Goal: Check status

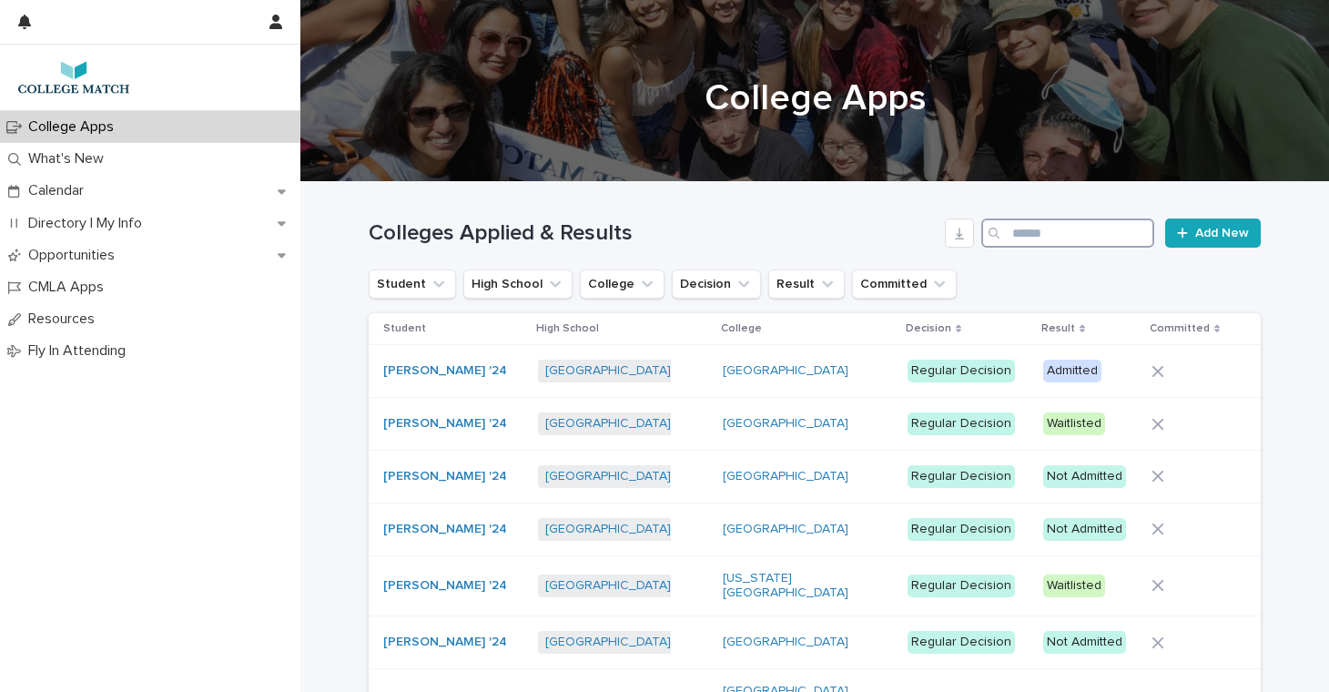
click at [1041, 239] on input "Search" at bounding box center [1067, 233] width 173 height 29
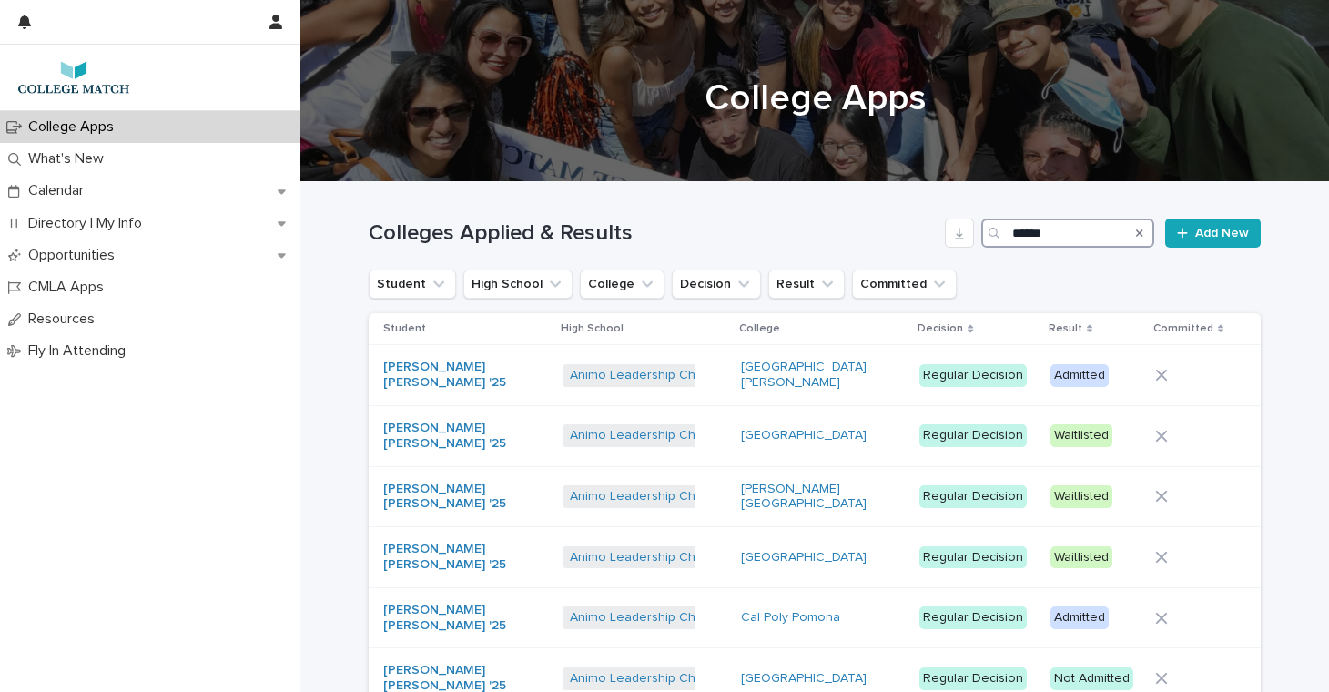
type input "******"
drag, startPoint x: 1003, startPoint y: 264, endPoint x: 433, endPoint y: 370, distance: 579.6
click at [433, 370] on link "[PERSON_NAME] [PERSON_NAME] '25" at bounding box center [459, 375] width 152 height 31
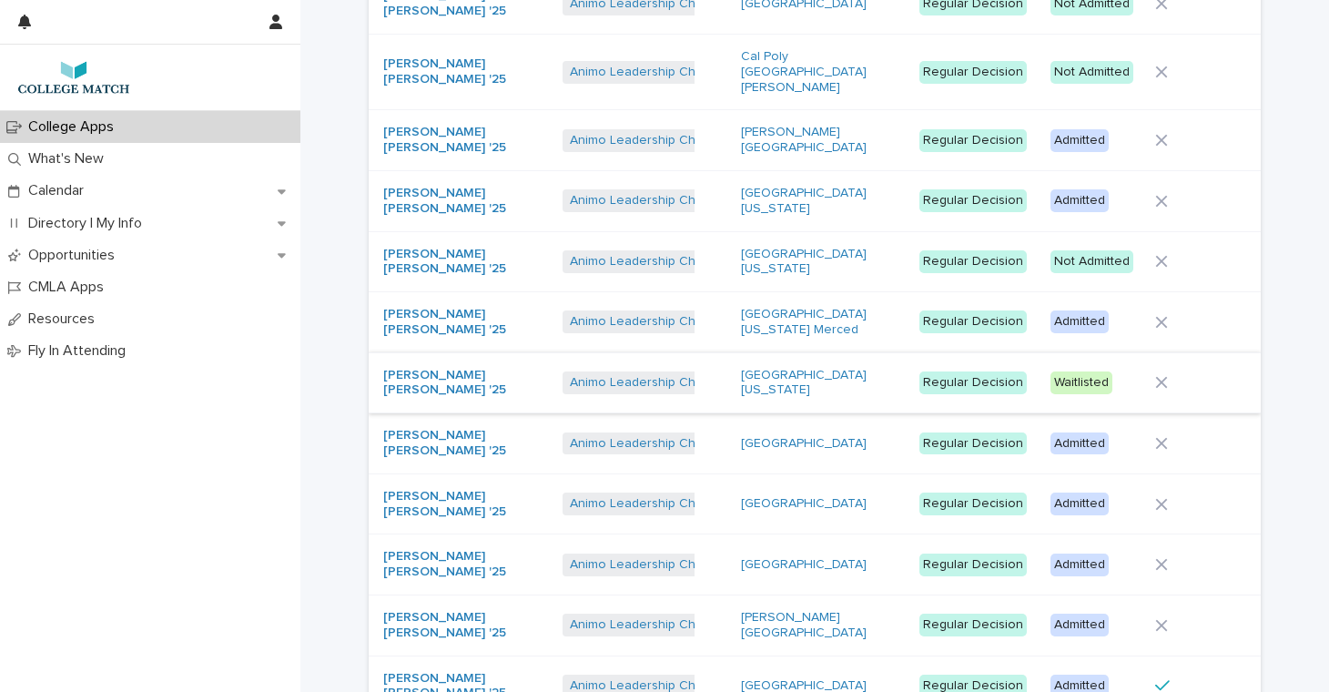
scroll to position [977, 0]
click at [786, 679] on link "[GEOGRAPHIC_DATA]" at bounding box center [804, 686] width 126 height 15
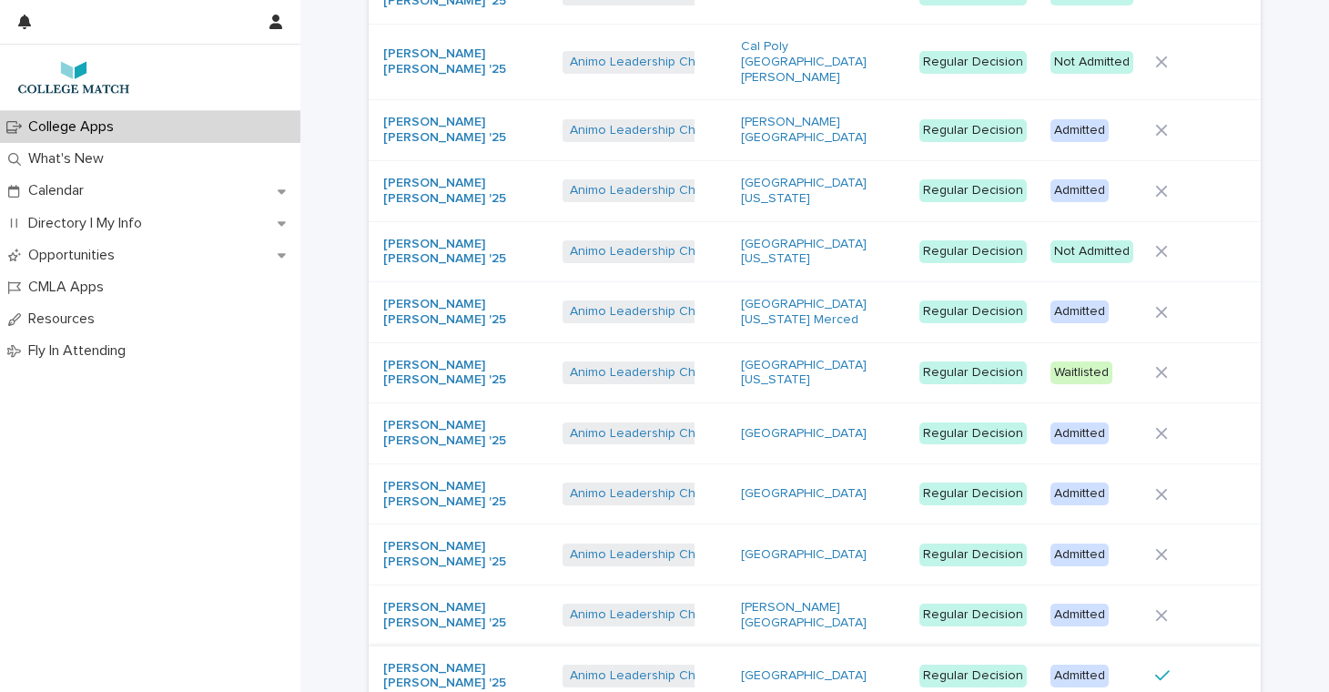
scroll to position [987, 0]
click at [1080, 666] on div "Admitted" at bounding box center [1080, 677] width 58 height 23
click at [761, 601] on link "[PERSON_NAME][GEOGRAPHIC_DATA]" at bounding box center [817, 616] width 152 height 31
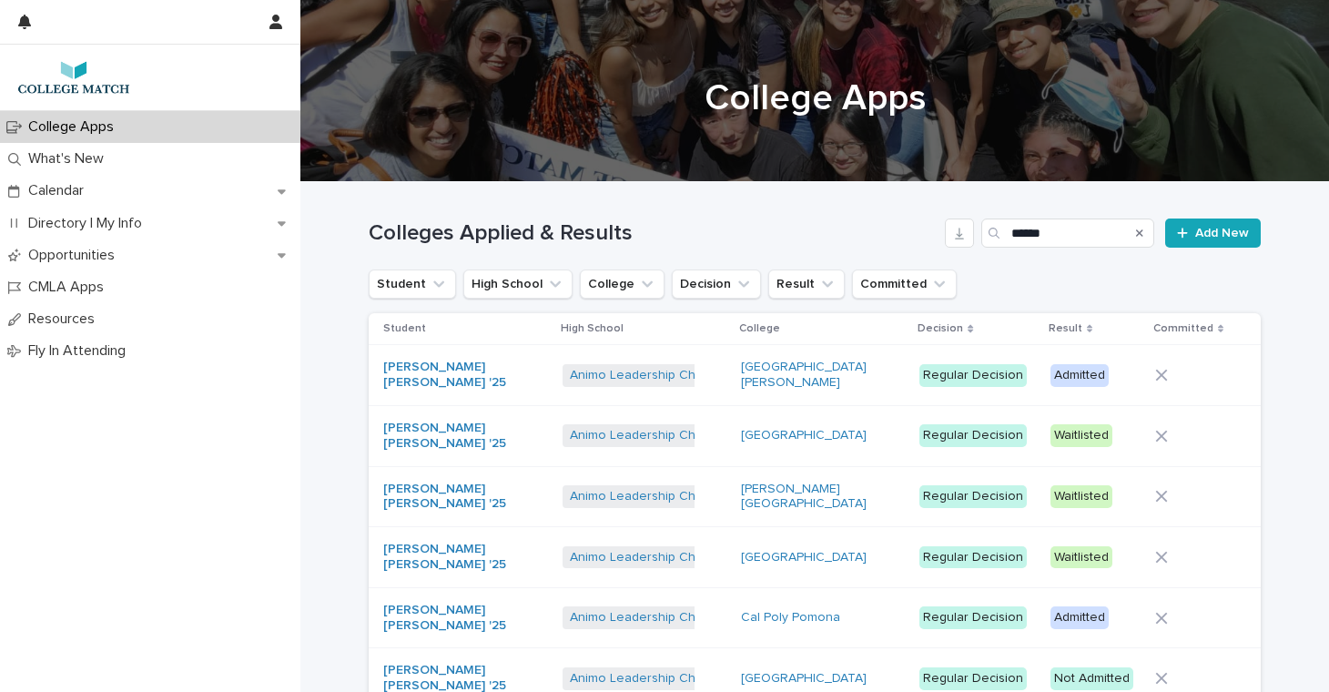
click at [109, 123] on p "College Apps" at bounding box center [74, 126] width 107 height 17
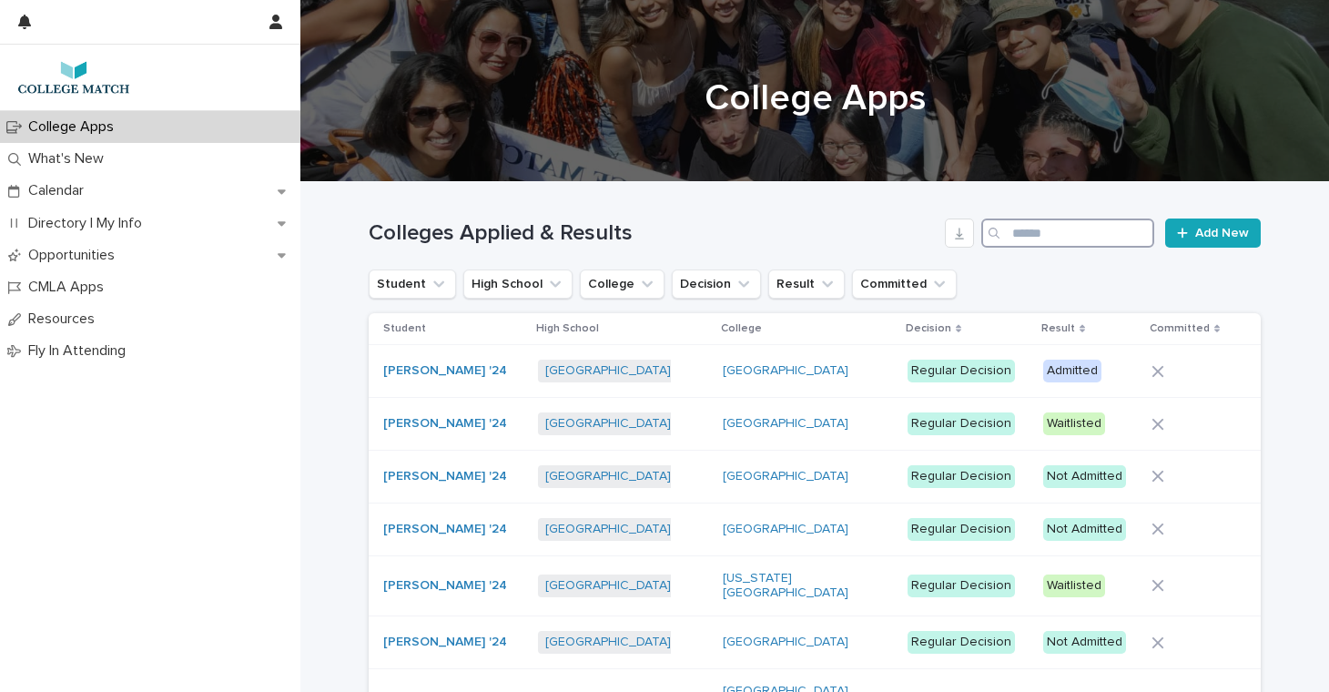
click at [1042, 229] on input "Search" at bounding box center [1067, 233] width 173 height 29
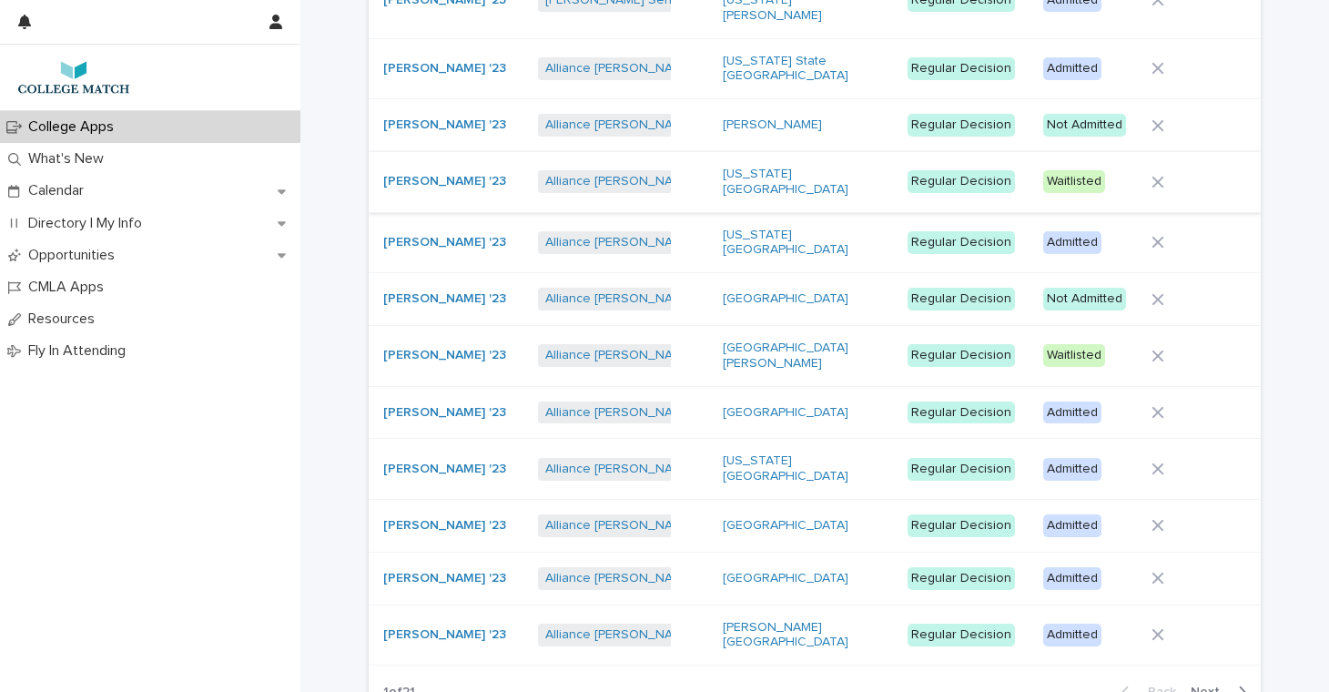
scroll to position [1446, 0]
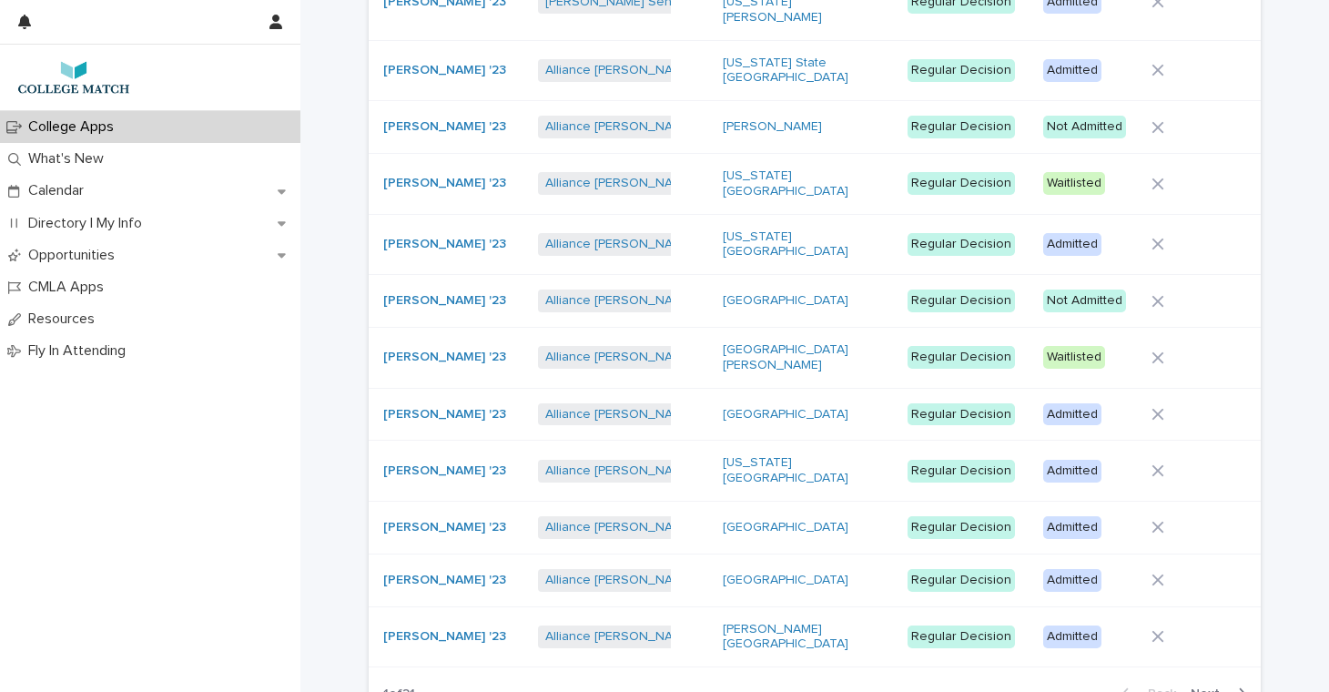
type input "***"
click at [1208, 687] on span "Next" at bounding box center [1211, 693] width 40 height 13
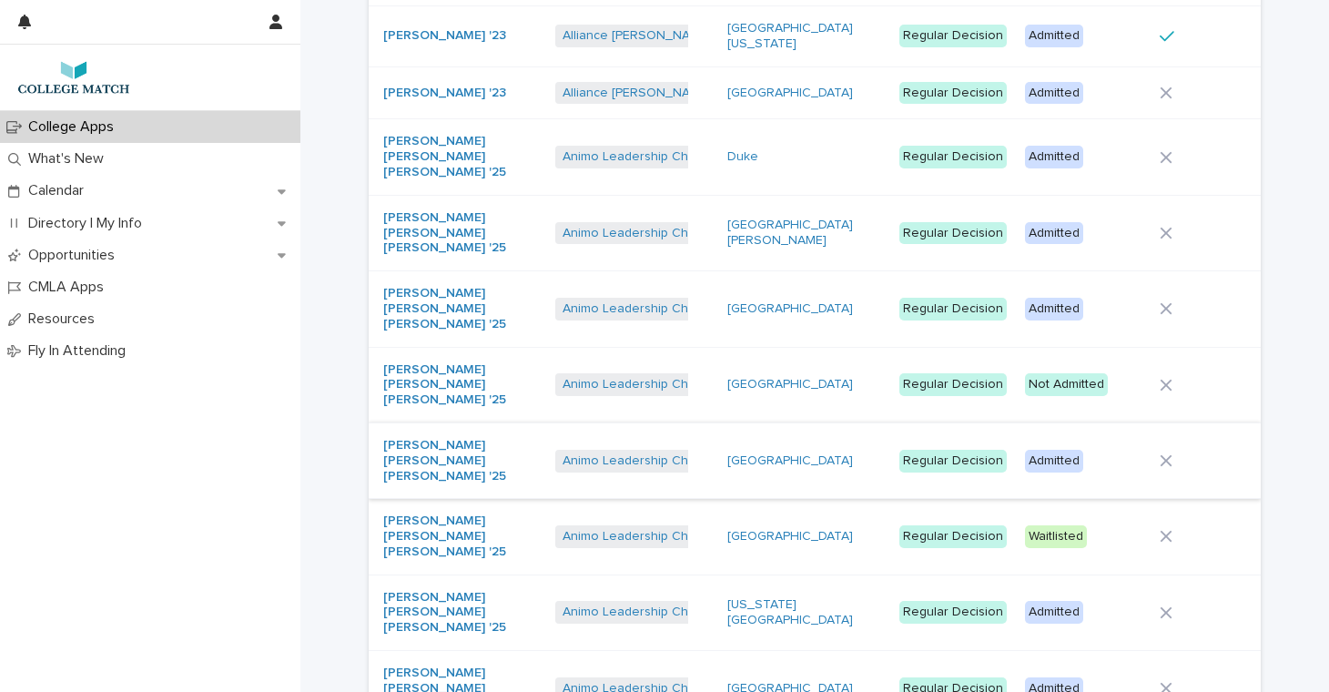
scroll to position [768, 0]
